Goal: Task Accomplishment & Management: Use online tool/utility

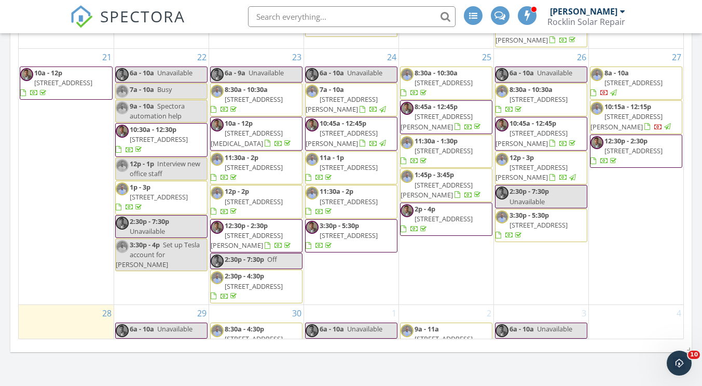
scroll to position [378, 0]
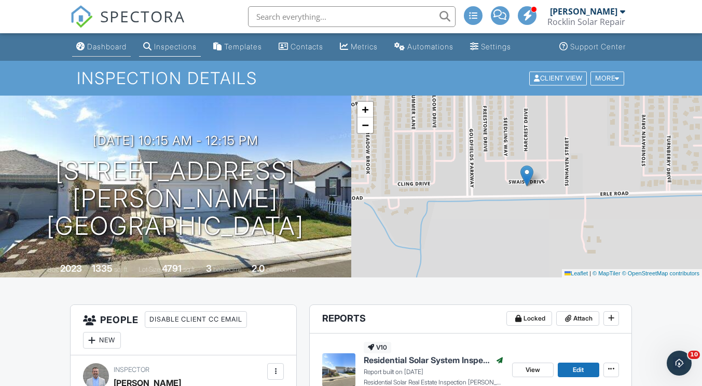
click at [107, 48] on div "Dashboard" at bounding box center [106, 46] width 39 height 9
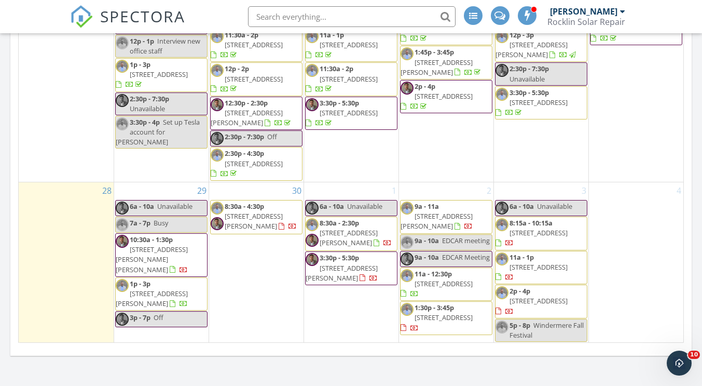
scroll to position [1090, 0]
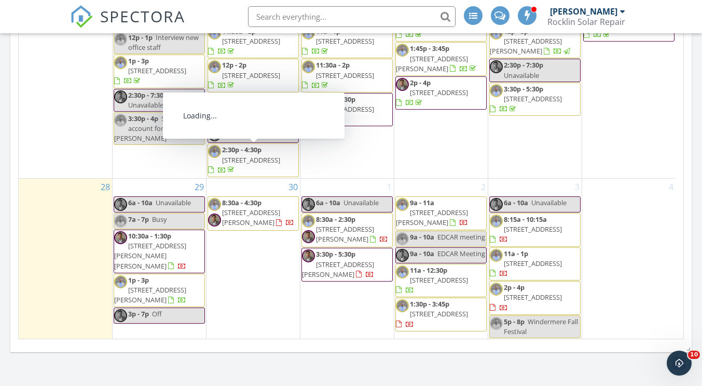
click at [211, 8] on div "SPECTORA Erin Clark Rocklin Solar Repair Role: Inspector Change Role Dashboard …" at bounding box center [351, 16] width 562 height 33
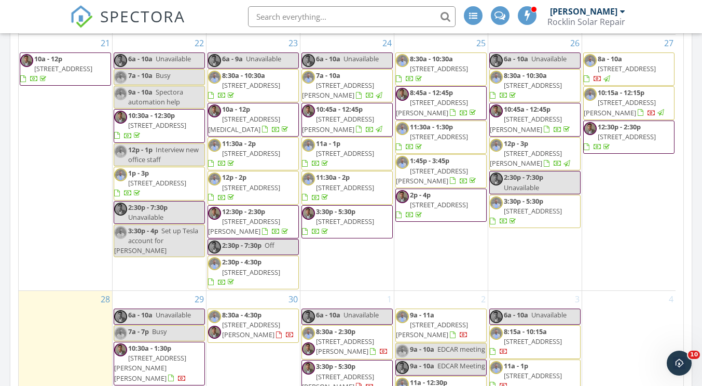
scroll to position [934, 0]
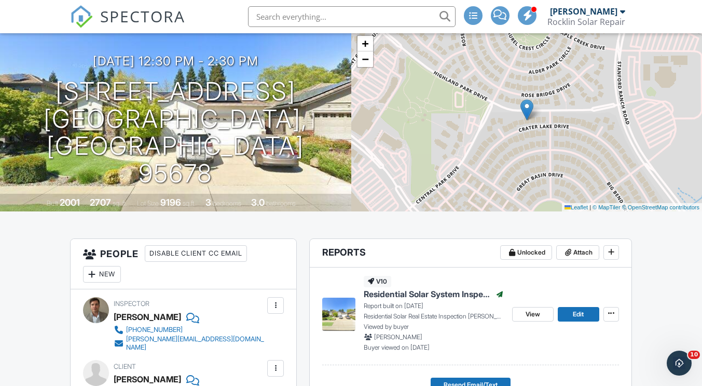
scroll to position [104, 0]
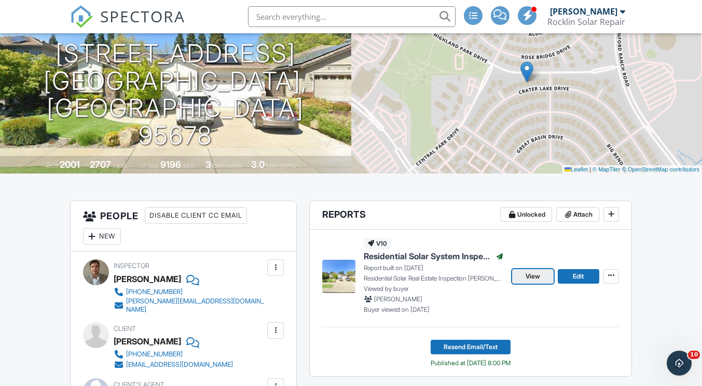
click at [532, 273] on span "View" at bounding box center [533, 276] width 15 height 10
